Goal: Task Accomplishment & Management: Use online tool/utility

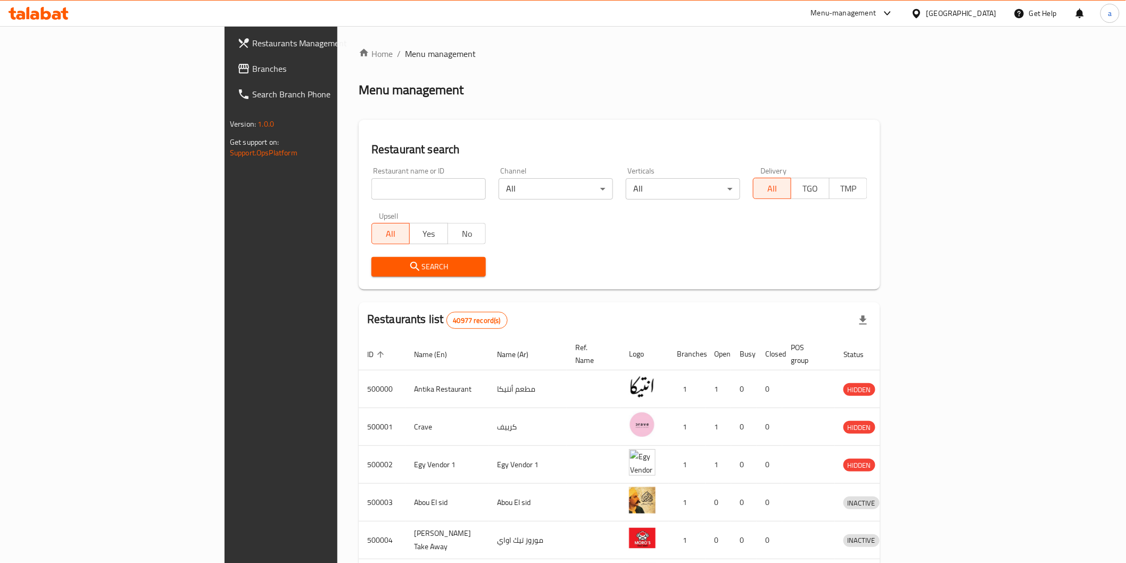
click at [981, 19] on div "Egypt" at bounding box center [953, 14] width 103 height 26
click at [922, 11] on icon at bounding box center [916, 13] width 11 height 11
click at [859, 187] on div "[GEOGRAPHIC_DATA]" at bounding box center [881, 180] width 87 height 24
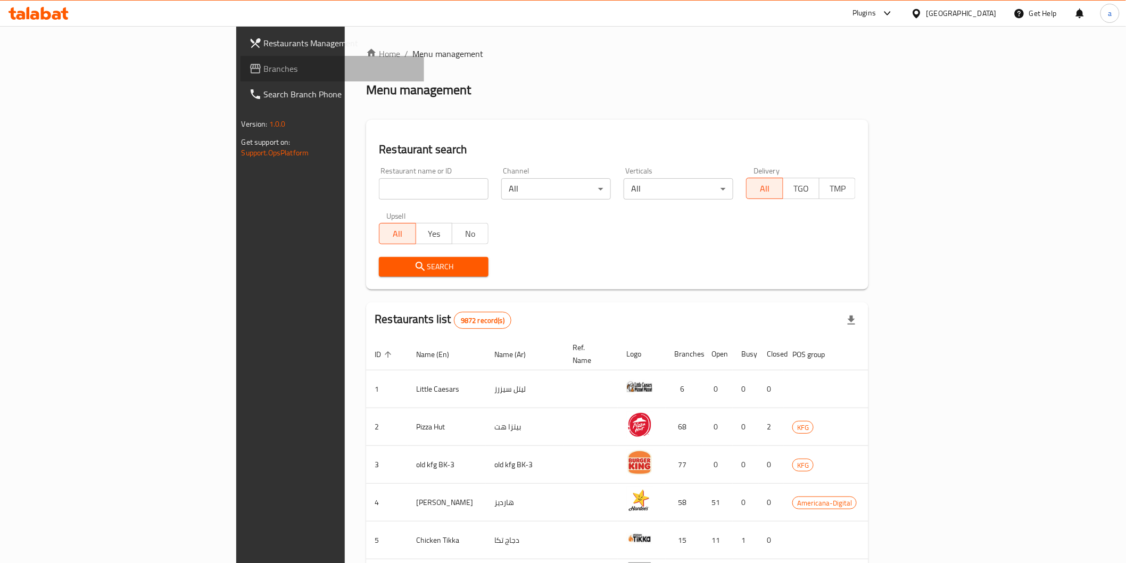
click at [264, 62] on span "Branches" at bounding box center [340, 68] width 152 height 13
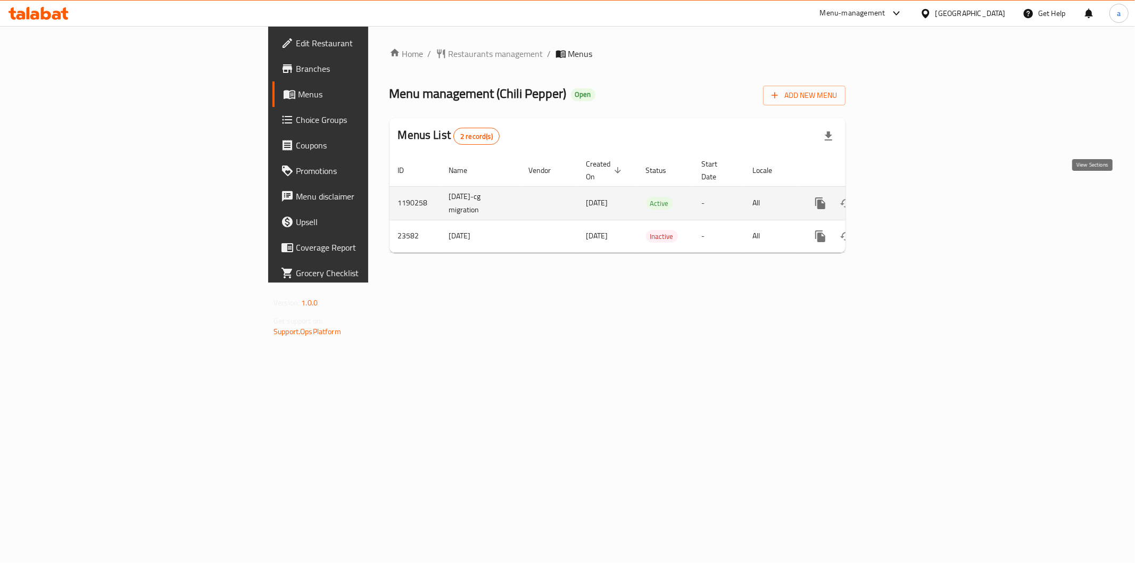
click at [902, 198] on icon "enhanced table" at bounding box center [897, 203] width 10 height 10
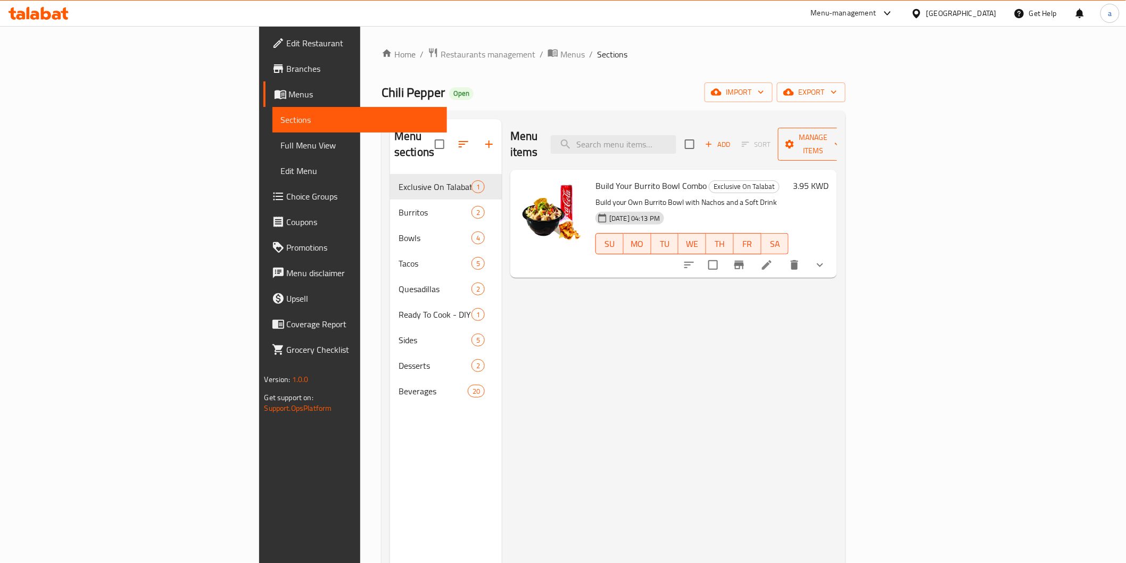
click at [841, 135] on span "Manage items" at bounding box center [813, 144] width 54 height 27
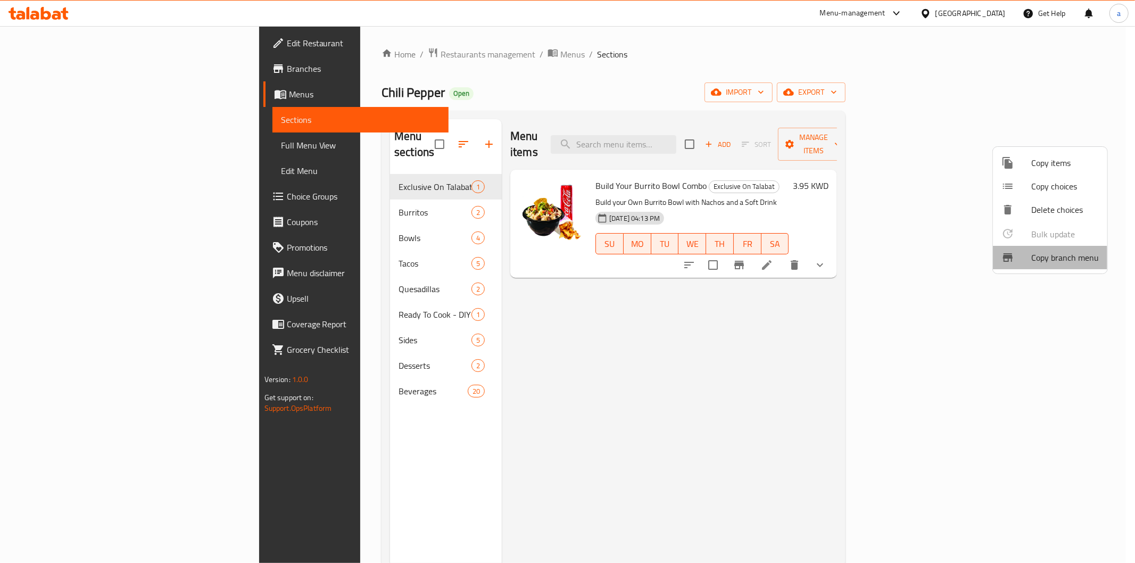
click at [1070, 253] on span "Copy branch menu" at bounding box center [1065, 257] width 68 height 13
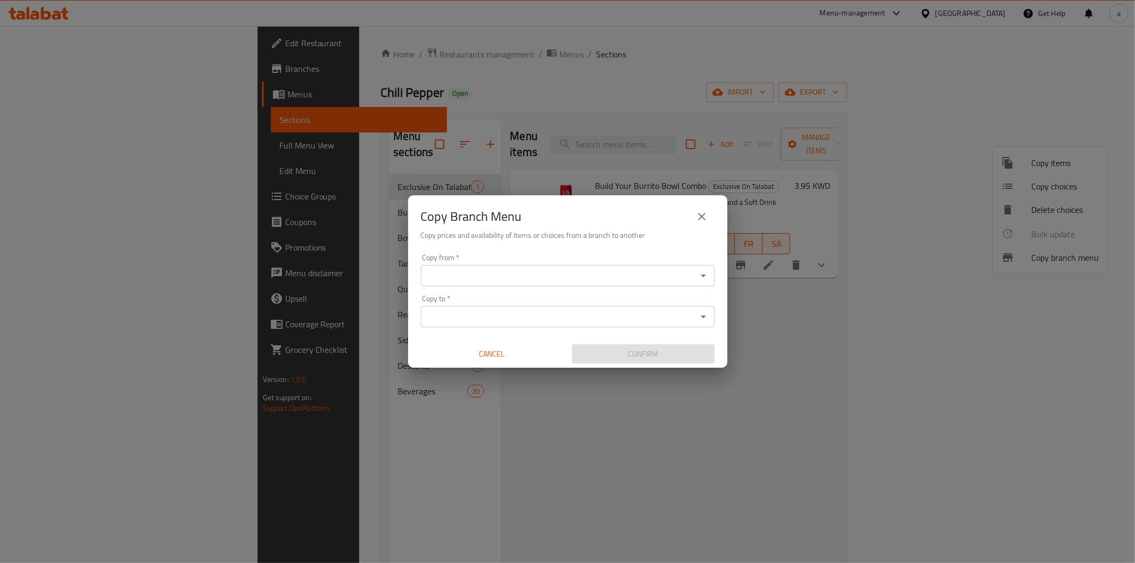
click at [423, 278] on div "Copy from *" at bounding box center [568, 275] width 294 height 21
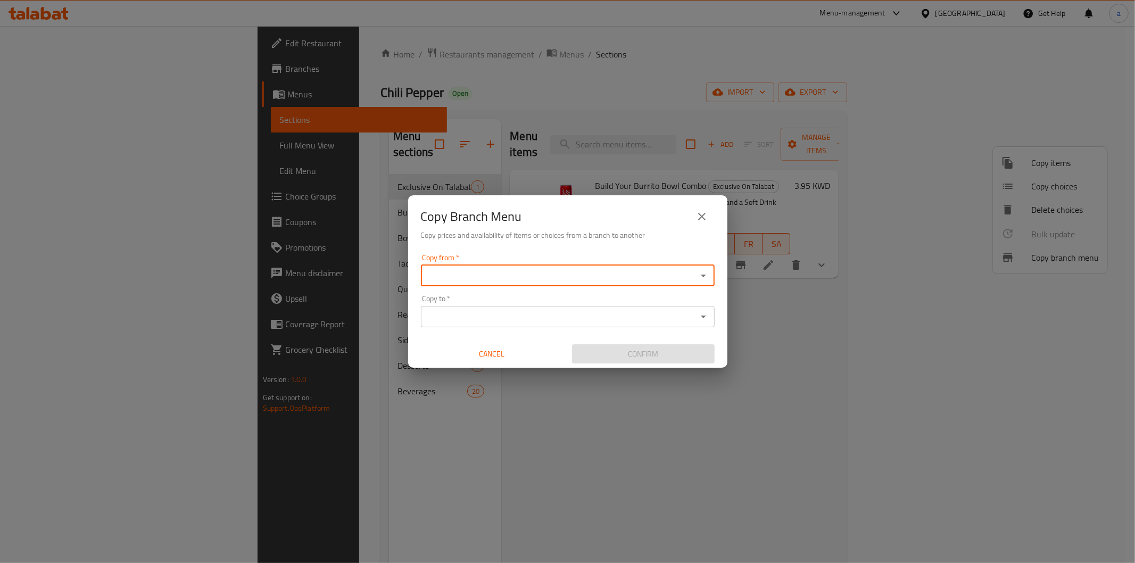
click at [464, 264] on div "Copy from   * Copy from *" at bounding box center [568, 270] width 294 height 32
click at [701, 277] on icon "Open" at bounding box center [703, 275] width 13 height 13
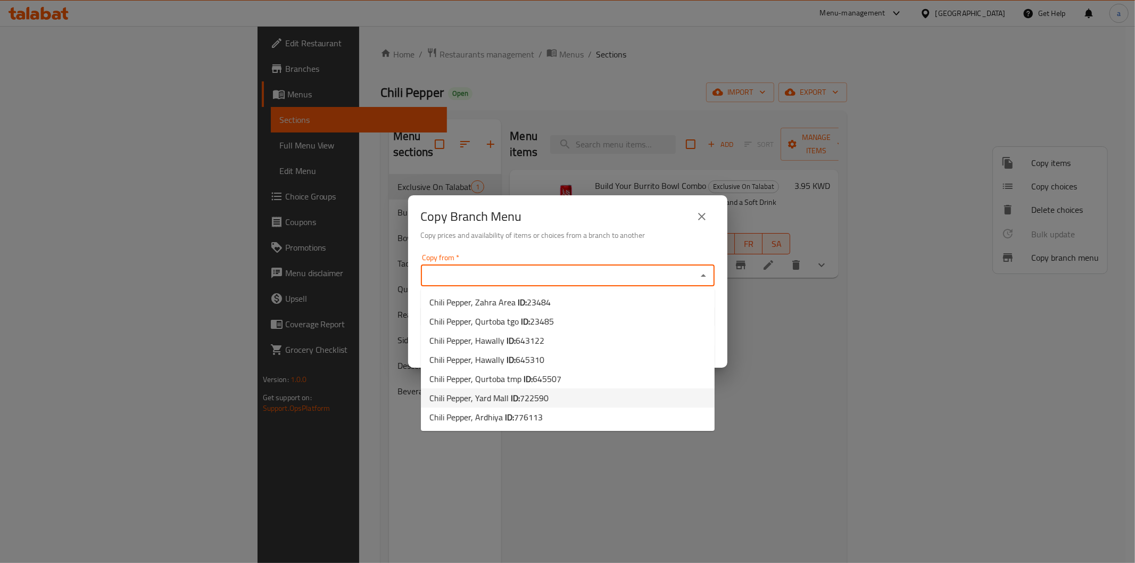
click at [559, 403] on li "Chili Pepper, Yard Mall ID: 722590" at bounding box center [568, 397] width 294 height 19
type input "Chili Pepper, Yard Mall"
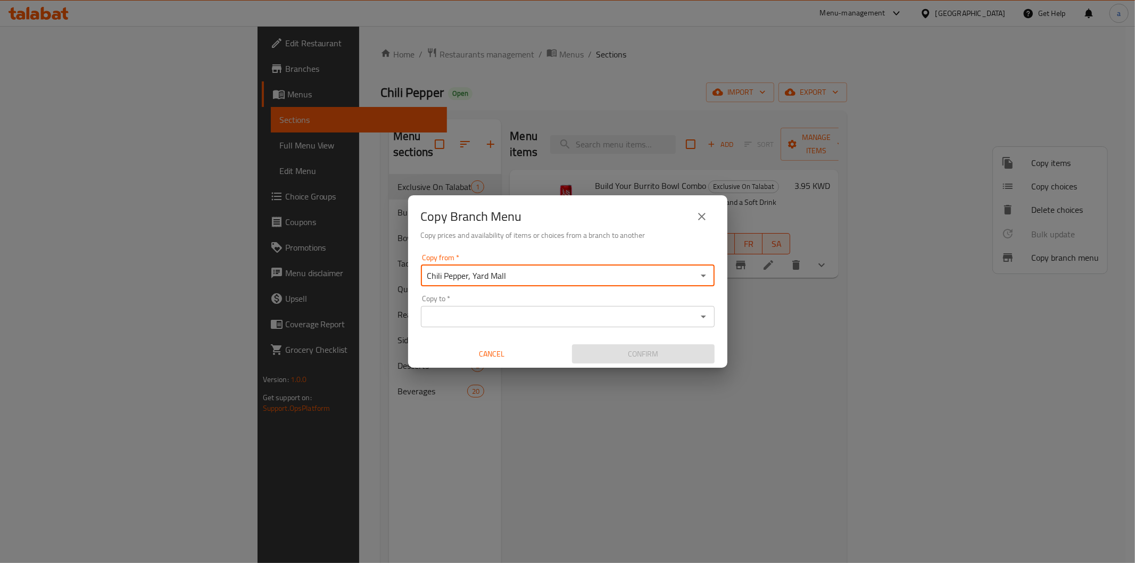
click at [701, 316] on icon "Open" at bounding box center [703, 316] width 5 height 3
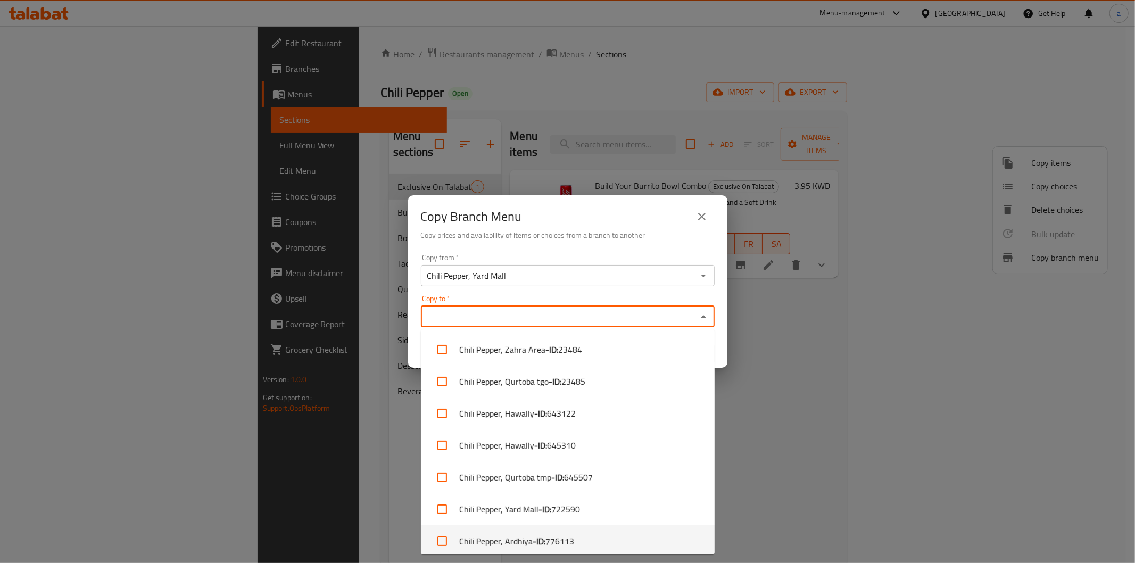
click at [562, 543] on span "776113" at bounding box center [559, 541] width 29 height 13
checkbox input "true"
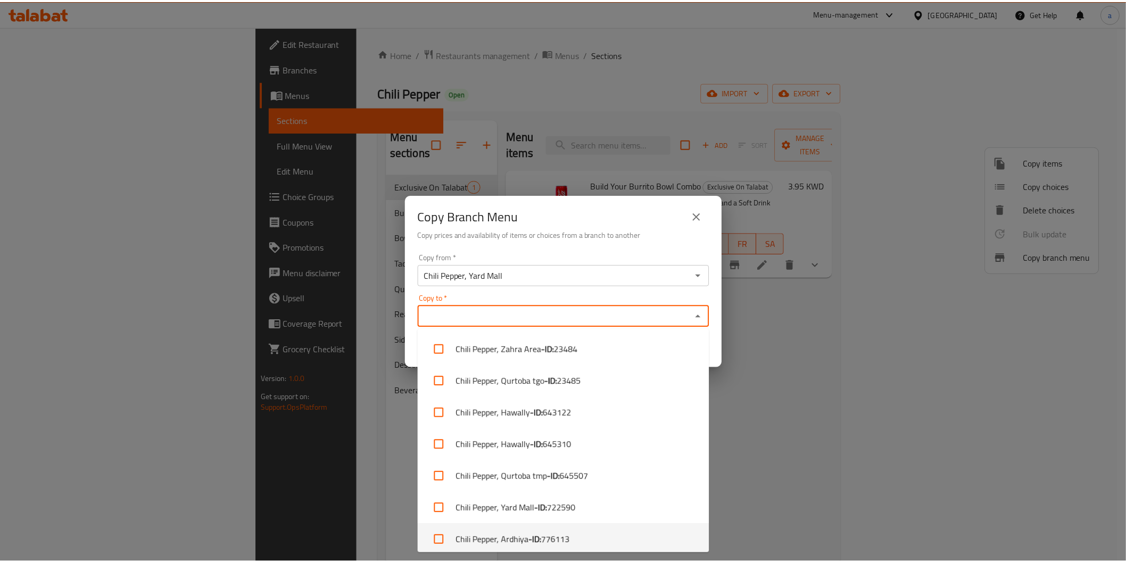
scroll to position [4, 0]
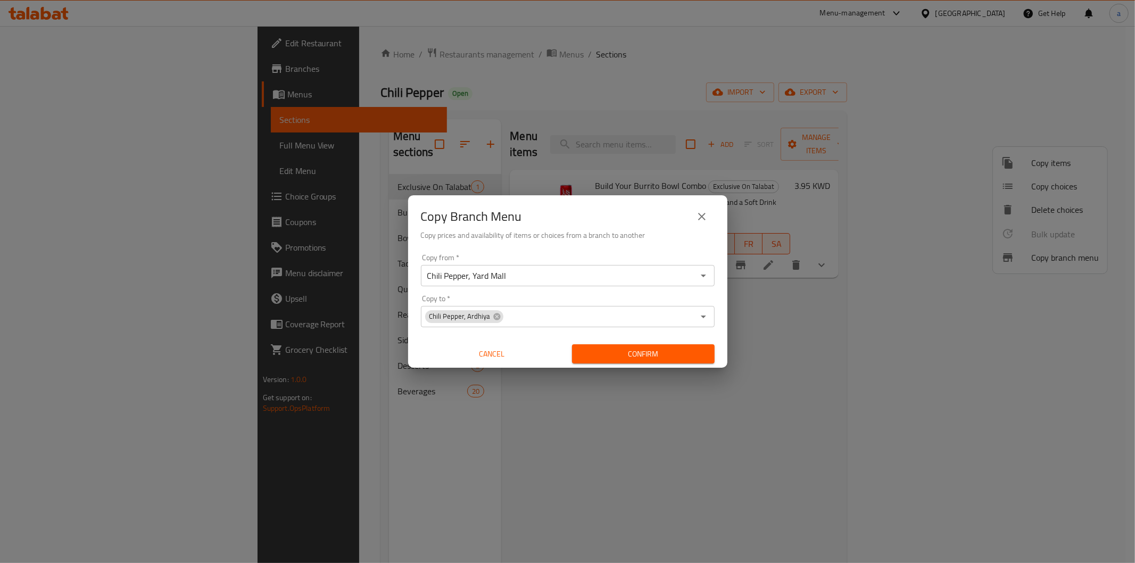
click at [757, 438] on div "Copy Branch Menu Copy prices and availability of items or choices from a branch…" at bounding box center [567, 281] width 1135 height 563
click at [626, 351] on span "Confirm" at bounding box center [643, 353] width 126 height 13
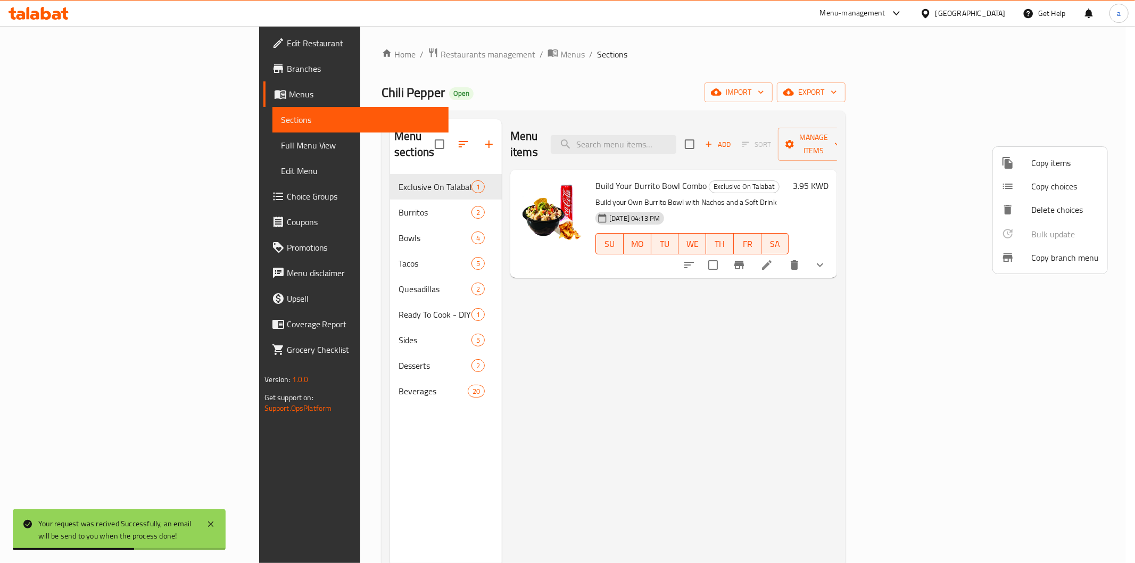
click at [577, 518] on div at bounding box center [567, 281] width 1135 height 563
